Goal: Task Accomplishment & Management: Use online tool/utility

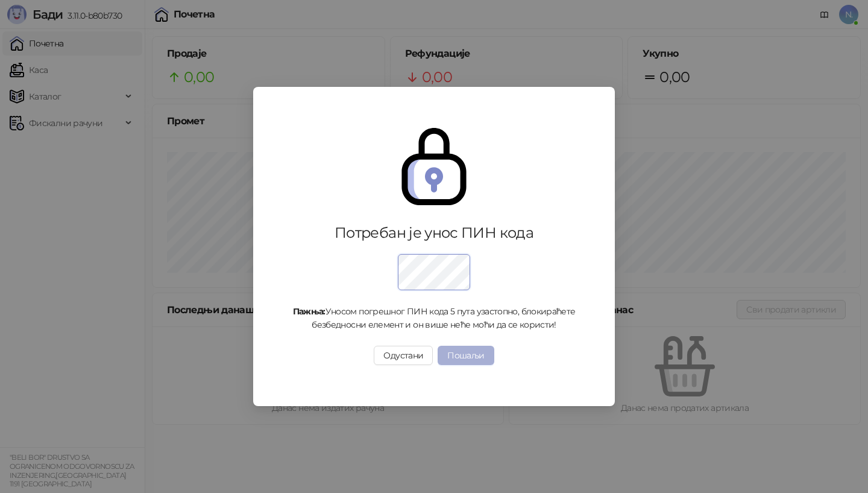
click at [471, 351] on button "Пошаљи" at bounding box center [466, 354] width 56 height 19
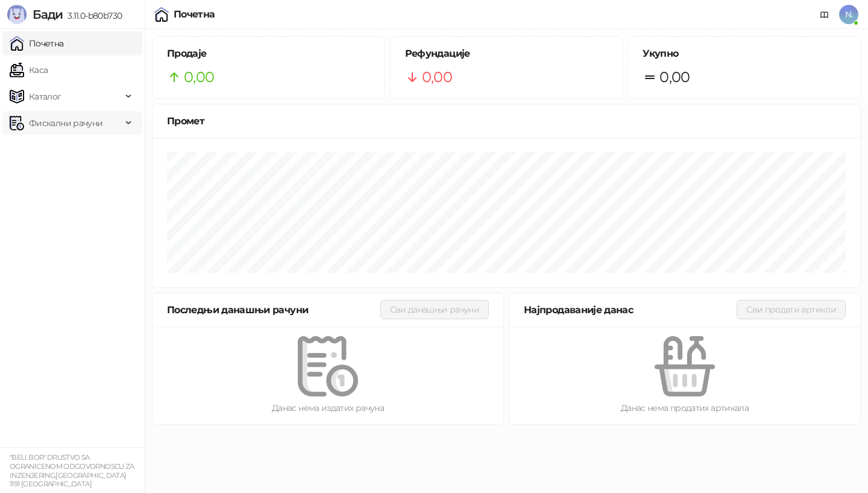
click at [74, 124] on span "Фискални рачуни" at bounding box center [66, 123] width 74 height 24
click at [59, 149] on link "Издати рачуни" at bounding box center [54, 149] width 81 height 24
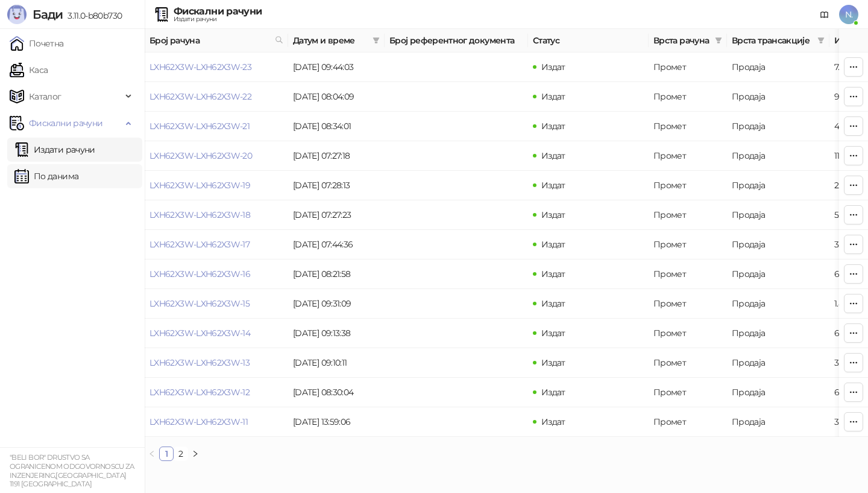
click at [53, 177] on link "По данима" at bounding box center [46, 176] width 64 height 24
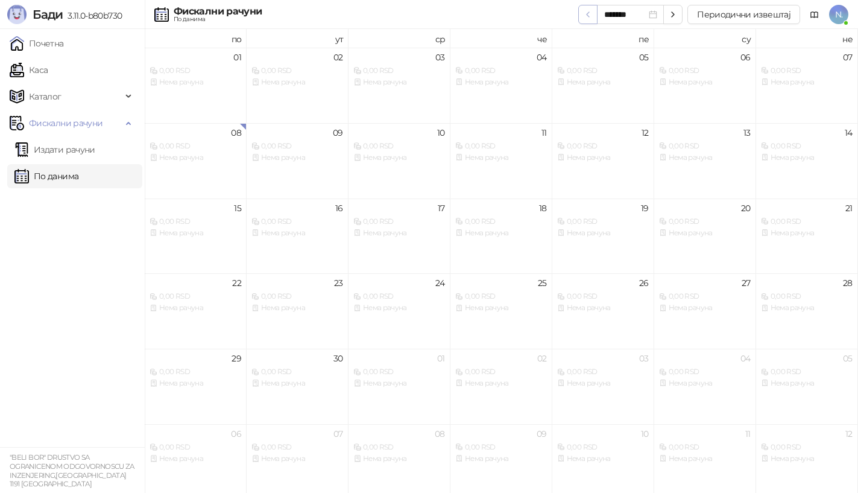
click at [592, 16] on icon "button" at bounding box center [588, 15] width 10 height 10
type input "*******"
click at [752, 16] on button "Периодични извештај" at bounding box center [743, 14] width 113 height 19
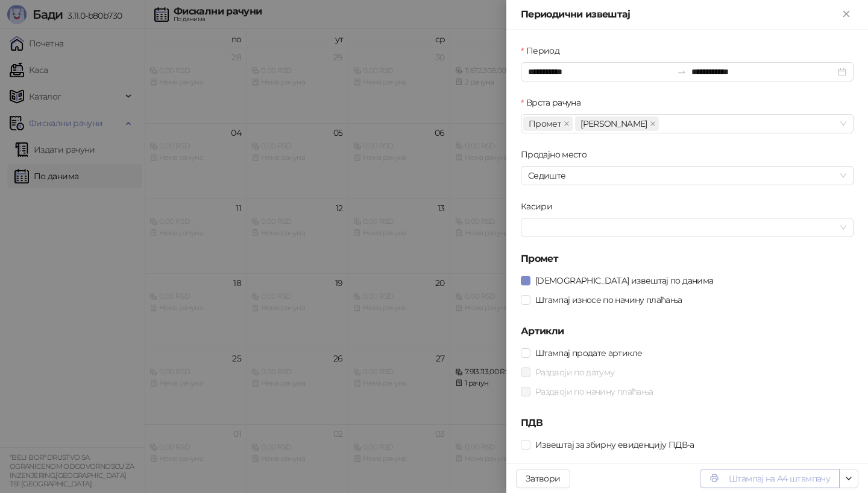
click at [757, 478] on button "Штампај на А4 штампачу" at bounding box center [770, 477] width 140 height 19
click at [762, 481] on button "Штампај на А4 штампачу" at bounding box center [770, 477] width 140 height 19
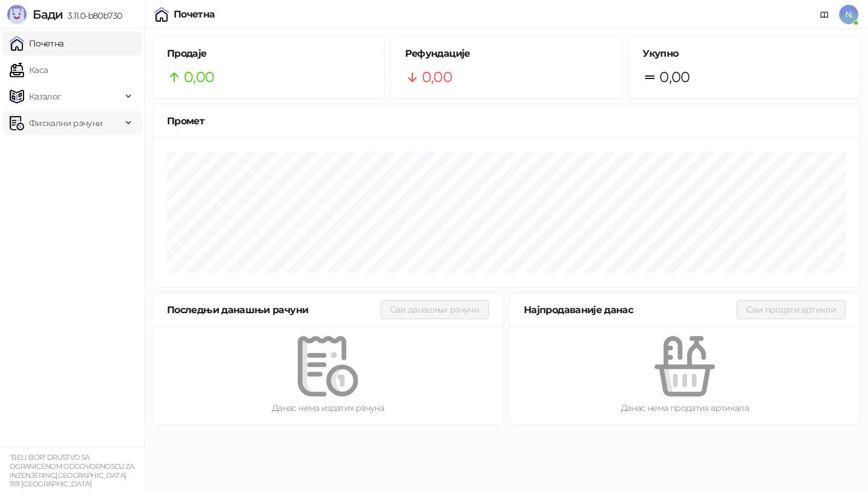
click at [130, 123] on icon at bounding box center [130, 123] width 6 height 0
click at [29, 70] on link "Каса" at bounding box center [29, 70] width 38 height 24
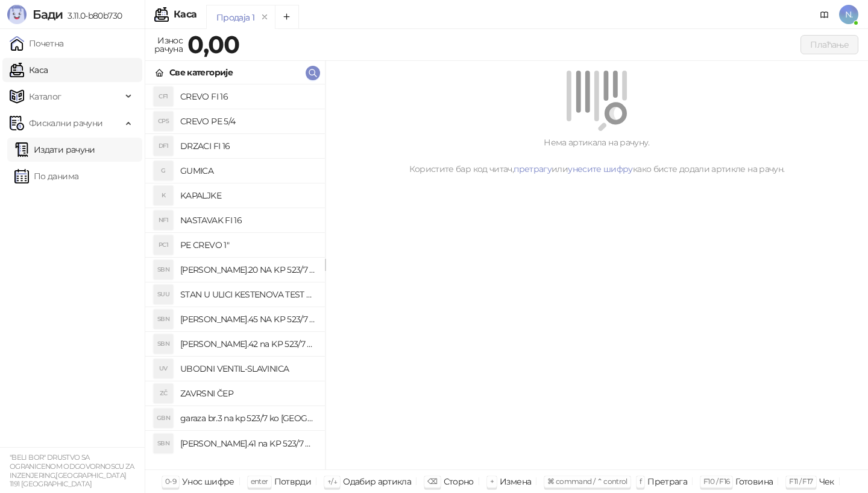
click at [45, 153] on link "Издати рачуни" at bounding box center [54, 149] width 81 height 24
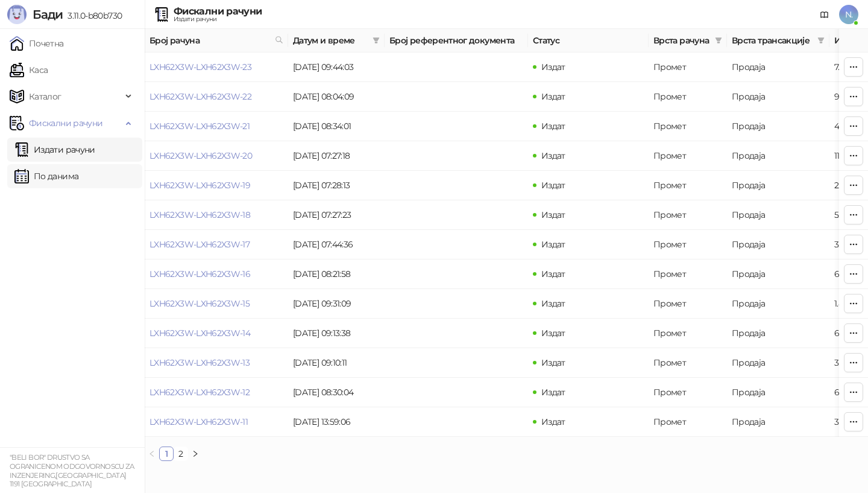
click at [46, 176] on link "По данима" at bounding box center [46, 176] width 64 height 24
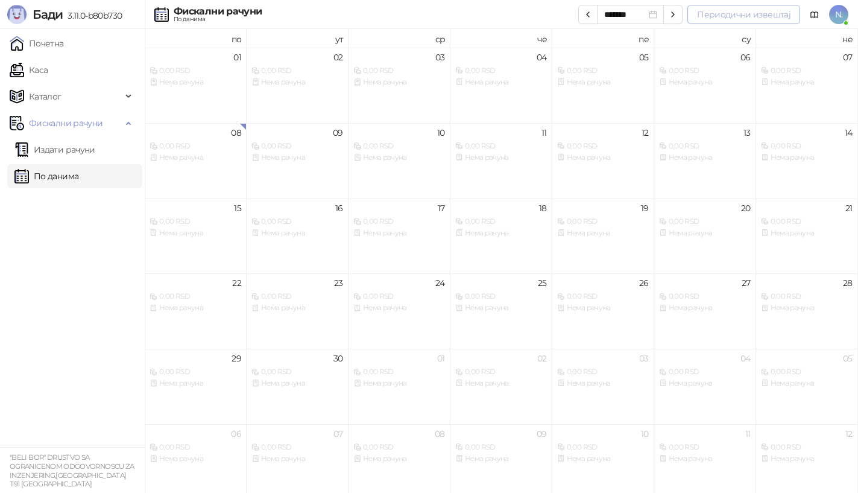
click at [745, 16] on button "Периодични извештај" at bounding box center [743, 14] width 113 height 19
